Goal: Find specific page/section: Find specific page/section

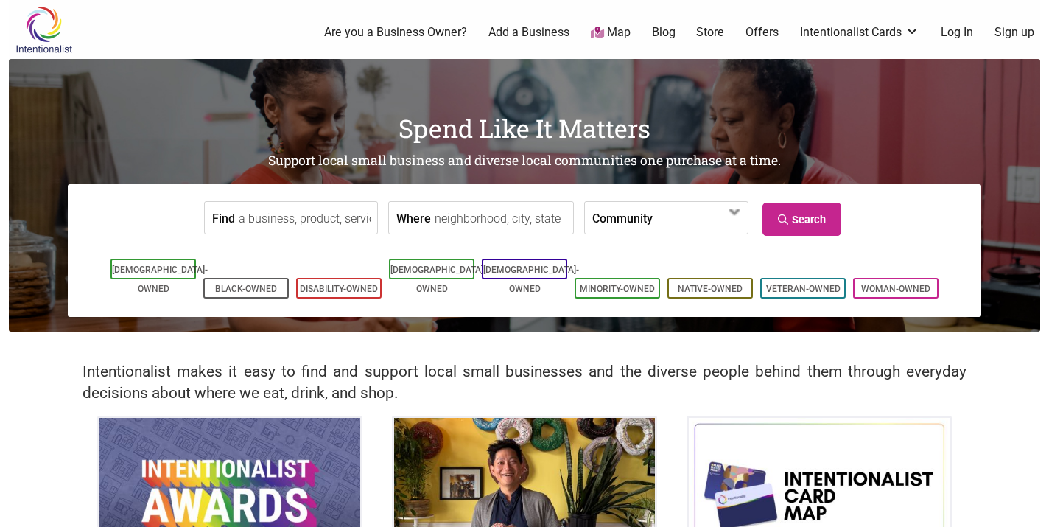
click at [295, 219] on input "Find" at bounding box center [306, 218] width 135 height 33
type input "bagels"
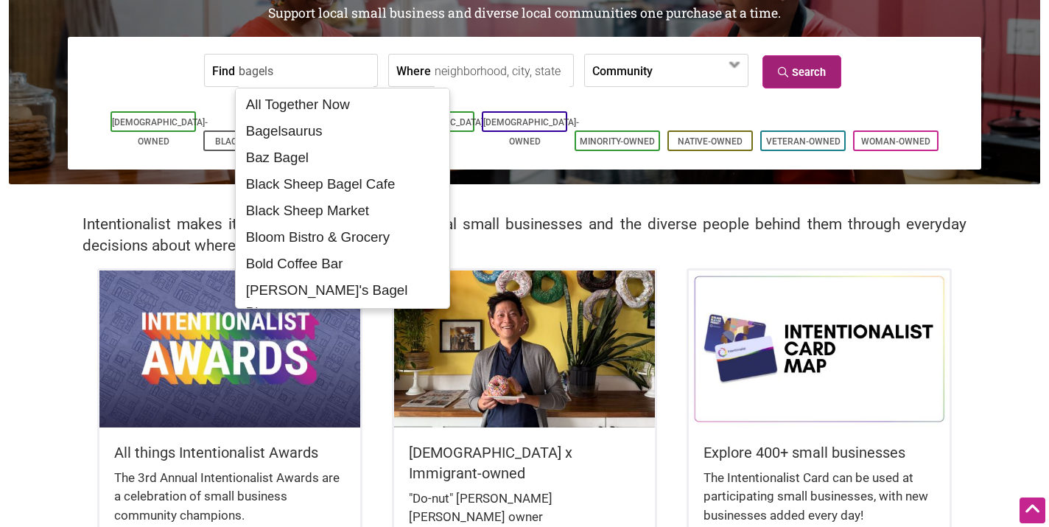
click at [823, 75] on link "Search" at bounding box center [802, 71] width 79 height 33
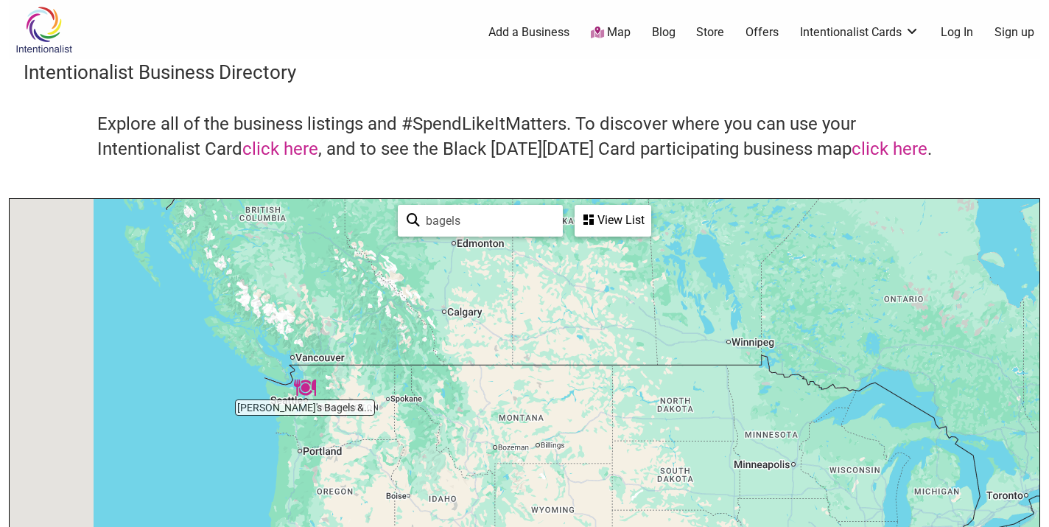
drag, startPoint x: 304, startPoint y: 419, endPoint x: 436, endPoint y: 400, distance: 134.0
click at [436, 400] on div "To navigate, press the arrow keys." at bounding box center [525, 485] width 1030 height 573
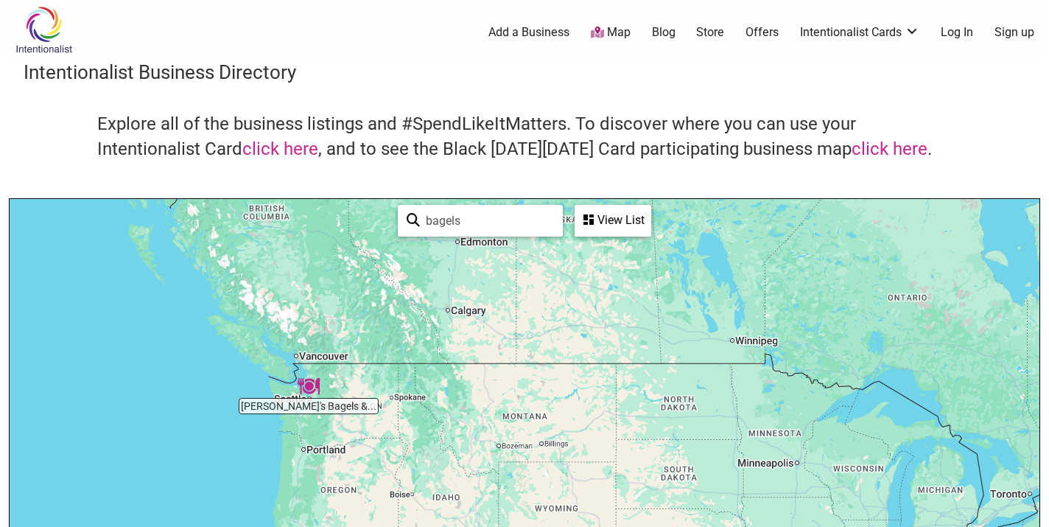
click at [307, 385] on img "Rachel's Bagels & Burritos" at bounding box center [309, 386] width 34 height 34
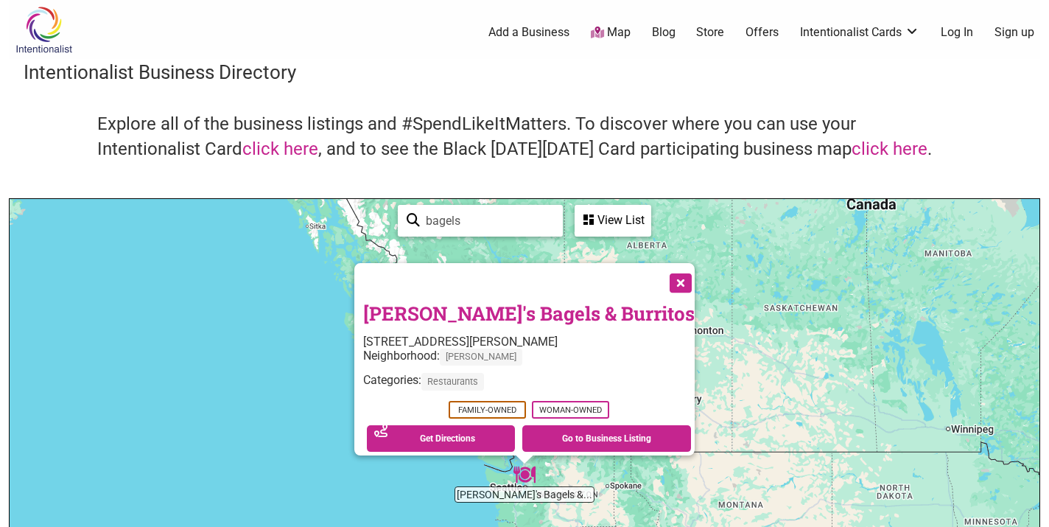
click at [661, 273] on button "Close" at bounding box center [679, 281] width 37 height 37
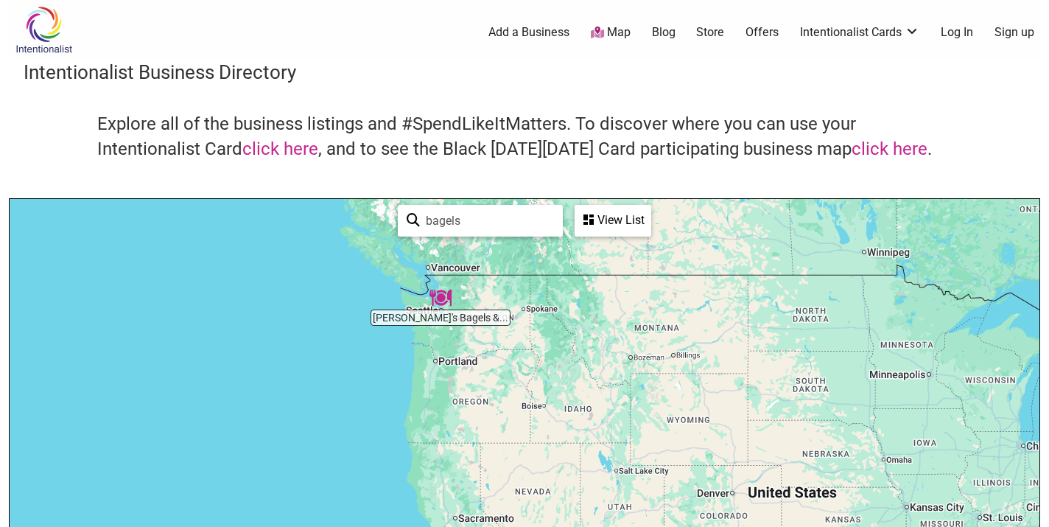
drag, startPoint x: 567, startPoint y: 411, endPoint x: 482, endPoint y: 254, distance: 178.4
click at [482, 254] on div "To navigate, press the arrow keys." at bounding box center [525, 485] width 1030 height 573
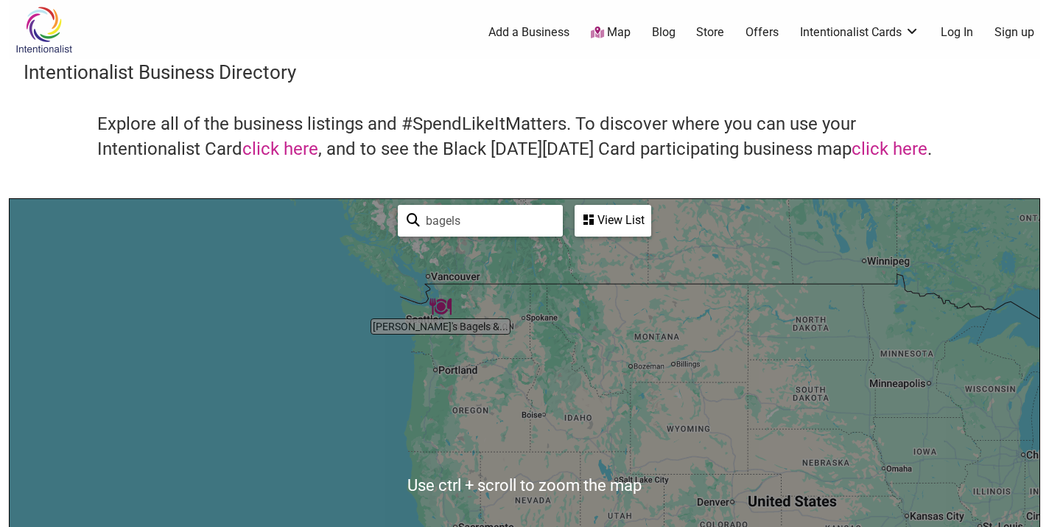
click at [652, 203] on div "bagels See All View List Sorry...nothing found. [PERSON_NAME]'s Bagels & Burrit…" at bounding box center [524, 220] width 265 height 43
click at [623, 223] on div "View List" at bounding box center [613, 220] width 74 height 28
